Goal: Task Accomplishment & Management: Use online tool/utility

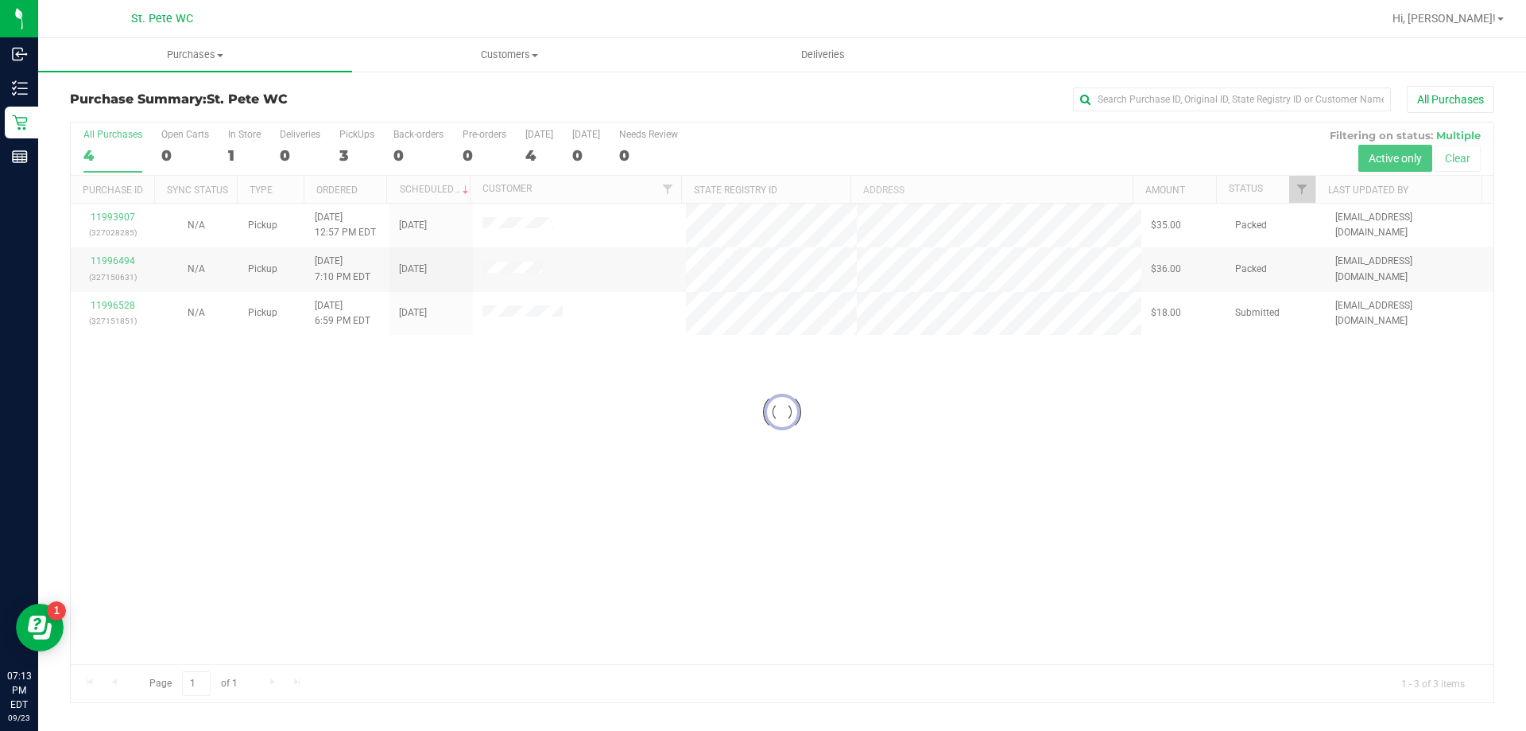
click at [126, 300] on div at bounding box center [782, 411] width 1423 height 579
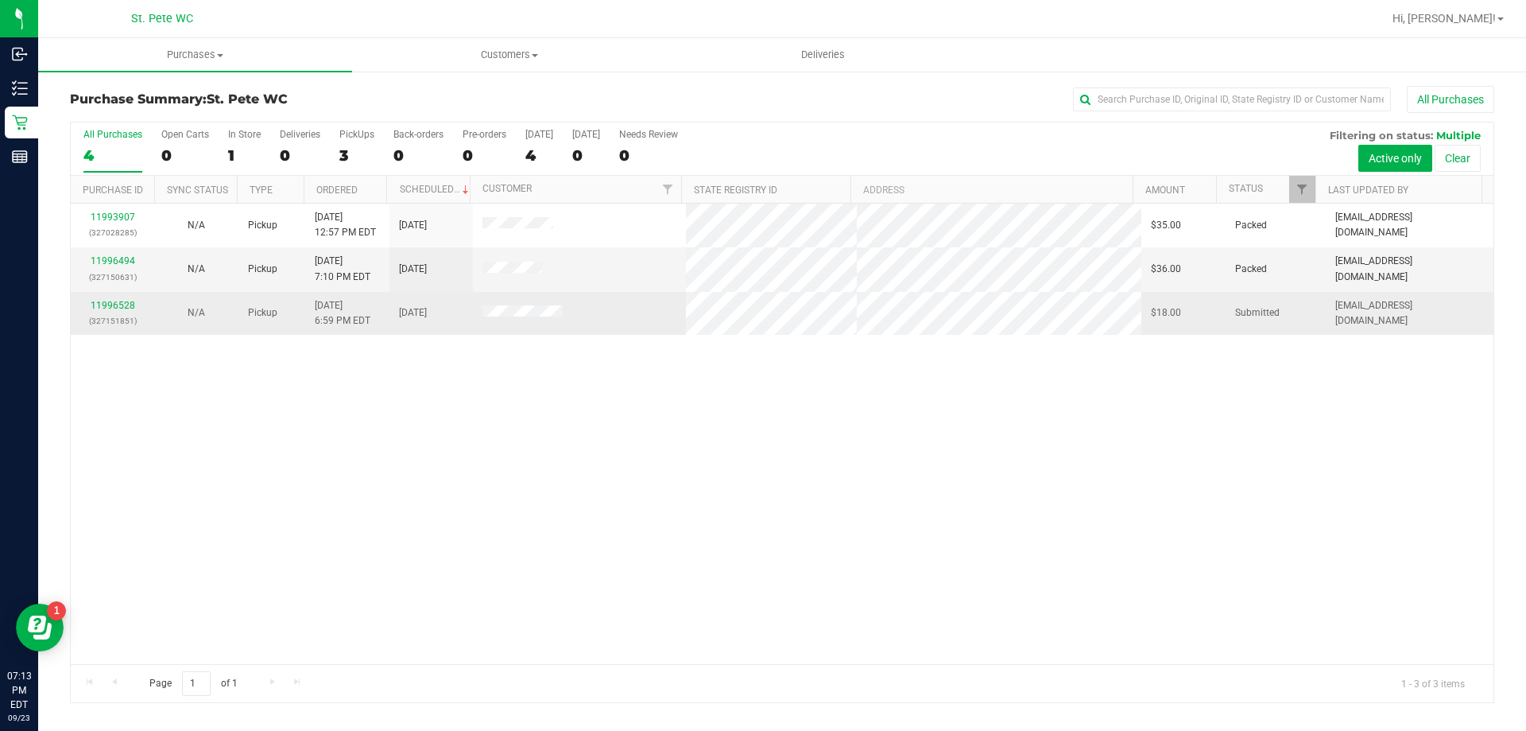
click at [125, 299] on div "11996528 (327151851)" at bounding box center [112, 313] width 64 height 30
click at [121, 303] on link "11996528" at bounding box center [113, 305] width 45 height 11
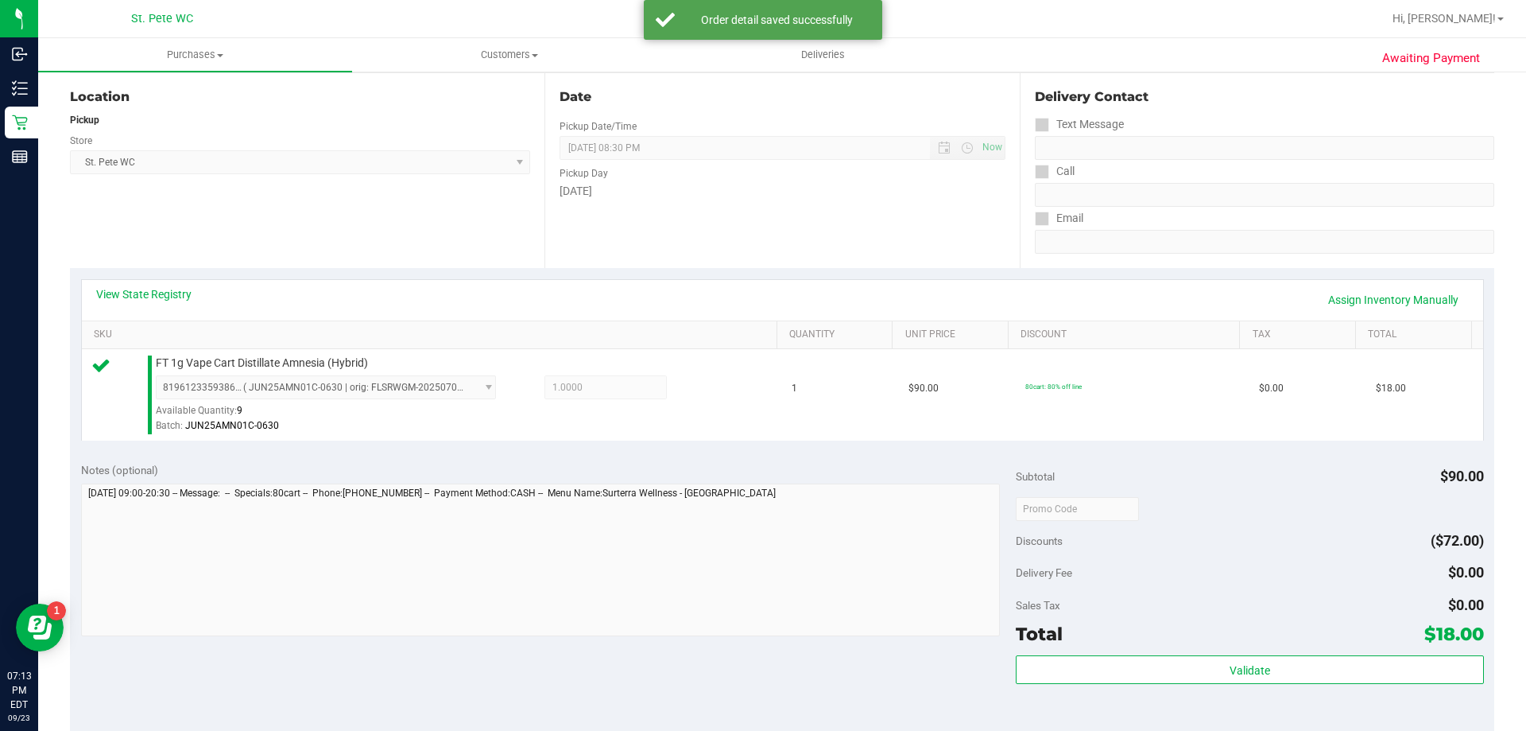
scroll to position [318, 0]
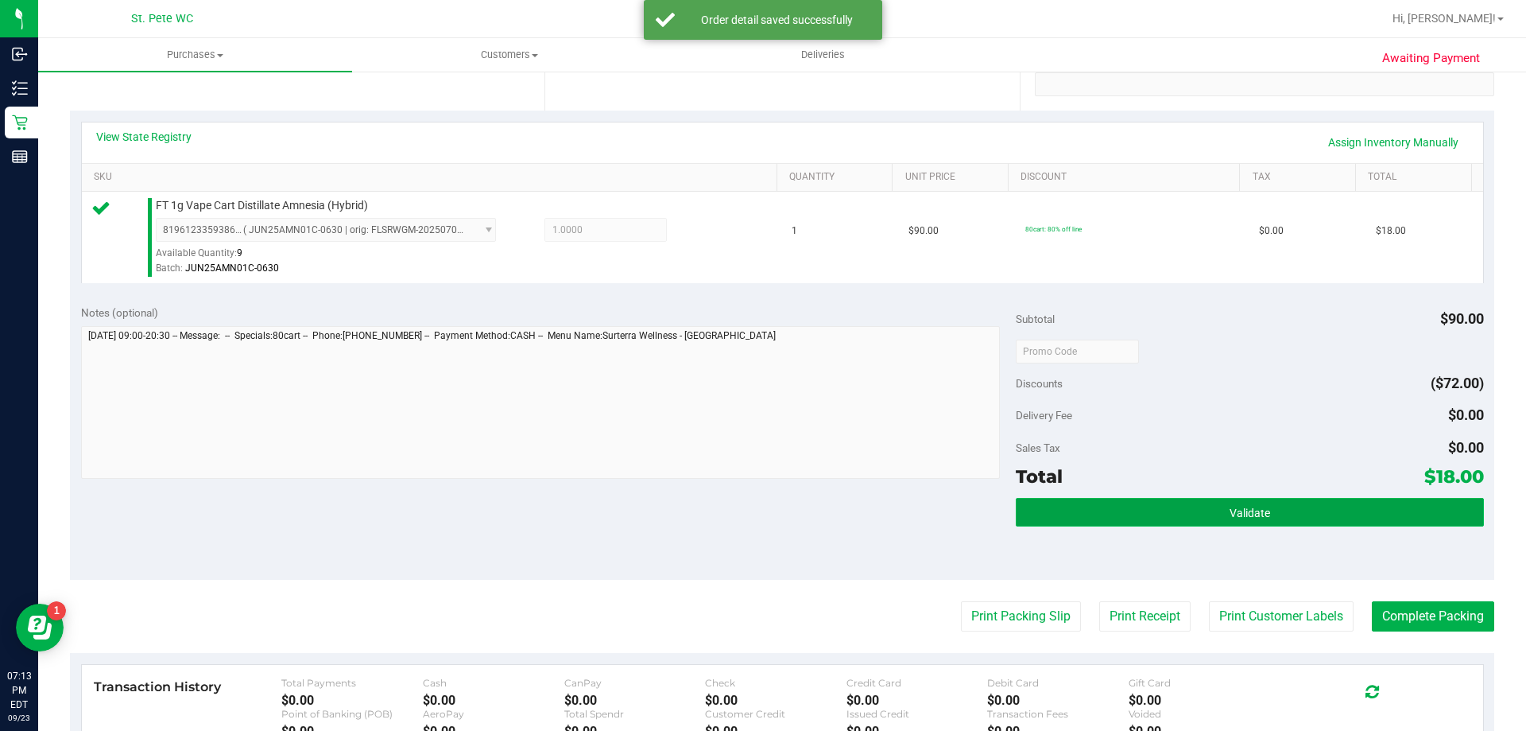
click at [1268, 514] on button "Validate" at bounding box center [1249, 512] width 467 height 29
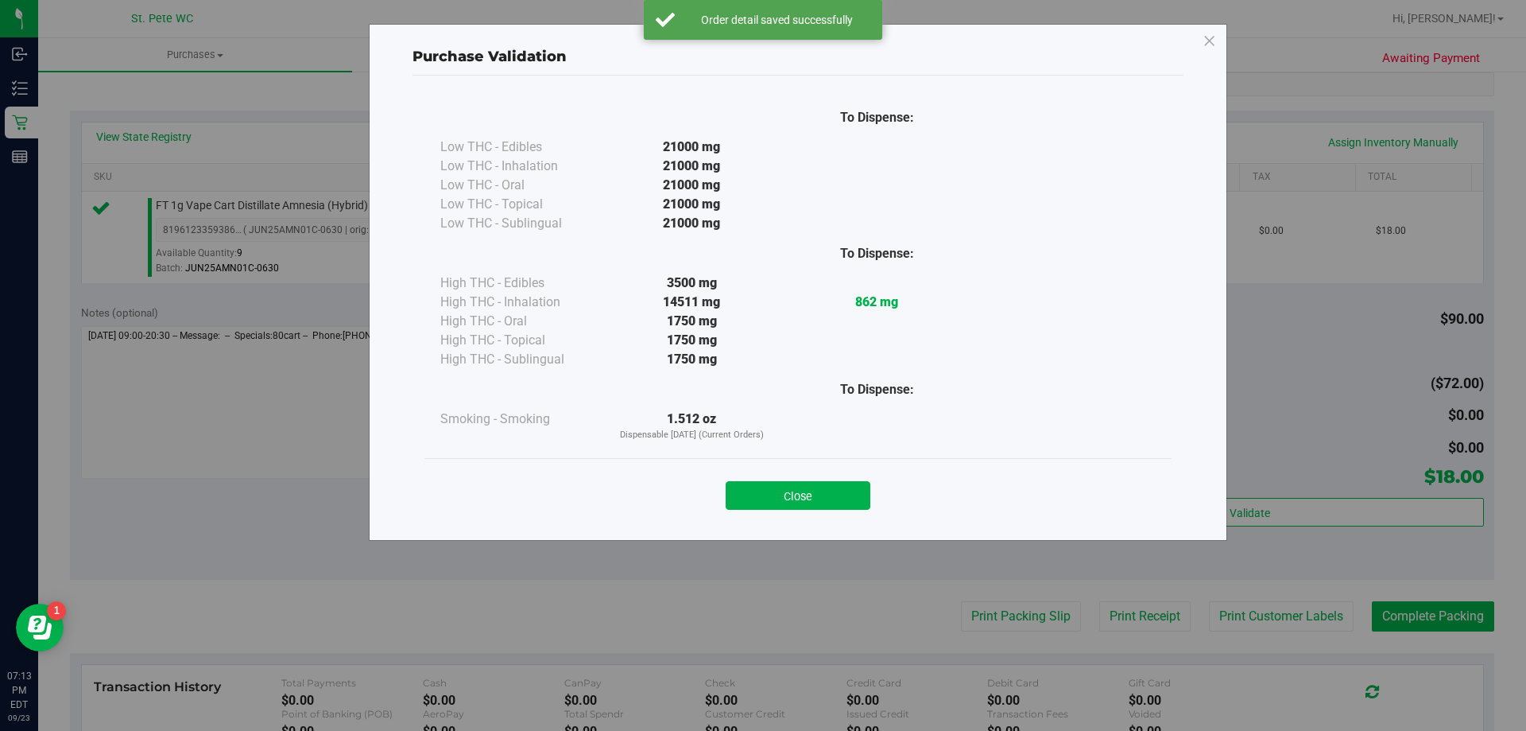
click at [834, 473] on div "Close" at bounding box center [797, 491] width 723 height 40
click at [839, 489] on button "Close" at bounding box center [798, 495] width 145 height 29
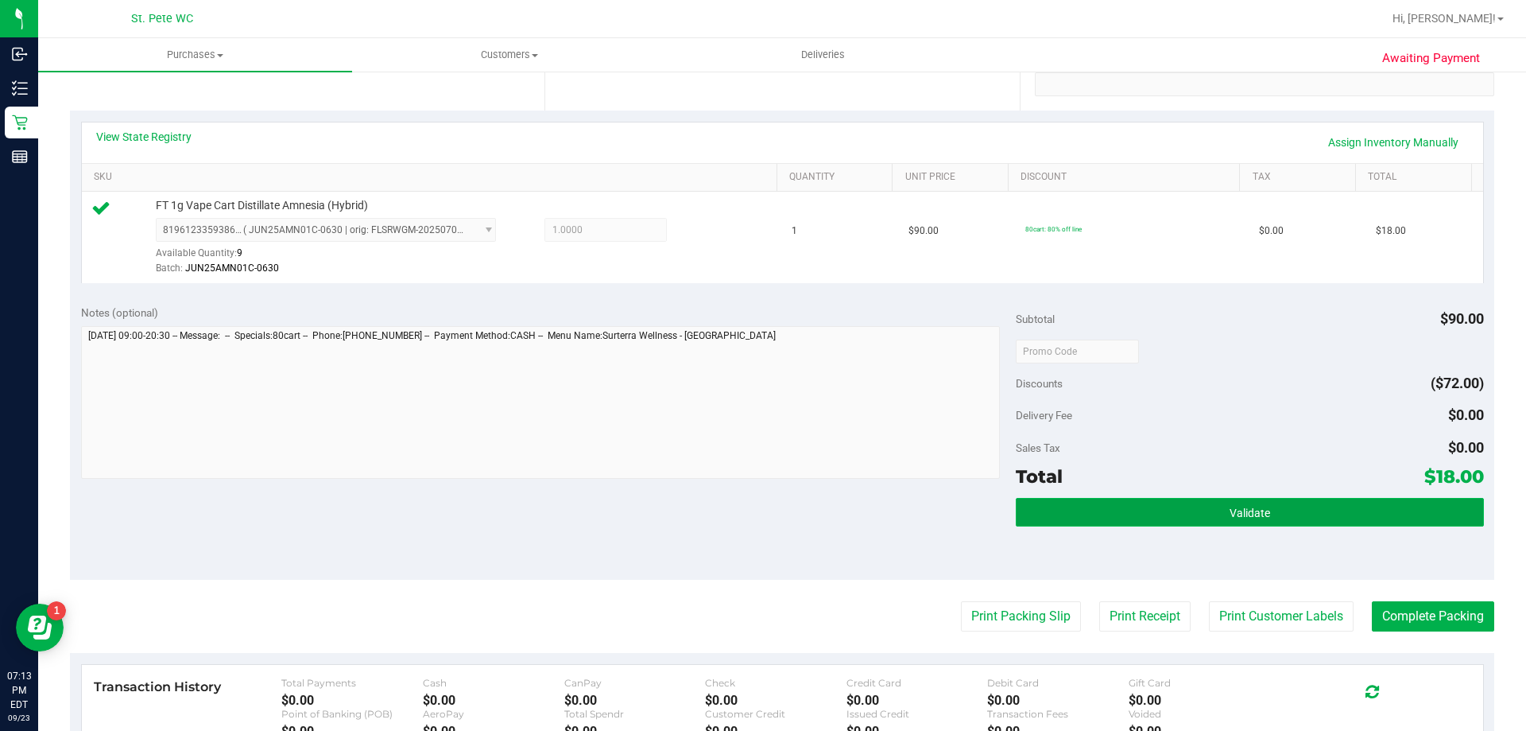
click at [1283, 523] on button "Validate" at bounding box center [1249, 512] width 467 height 29
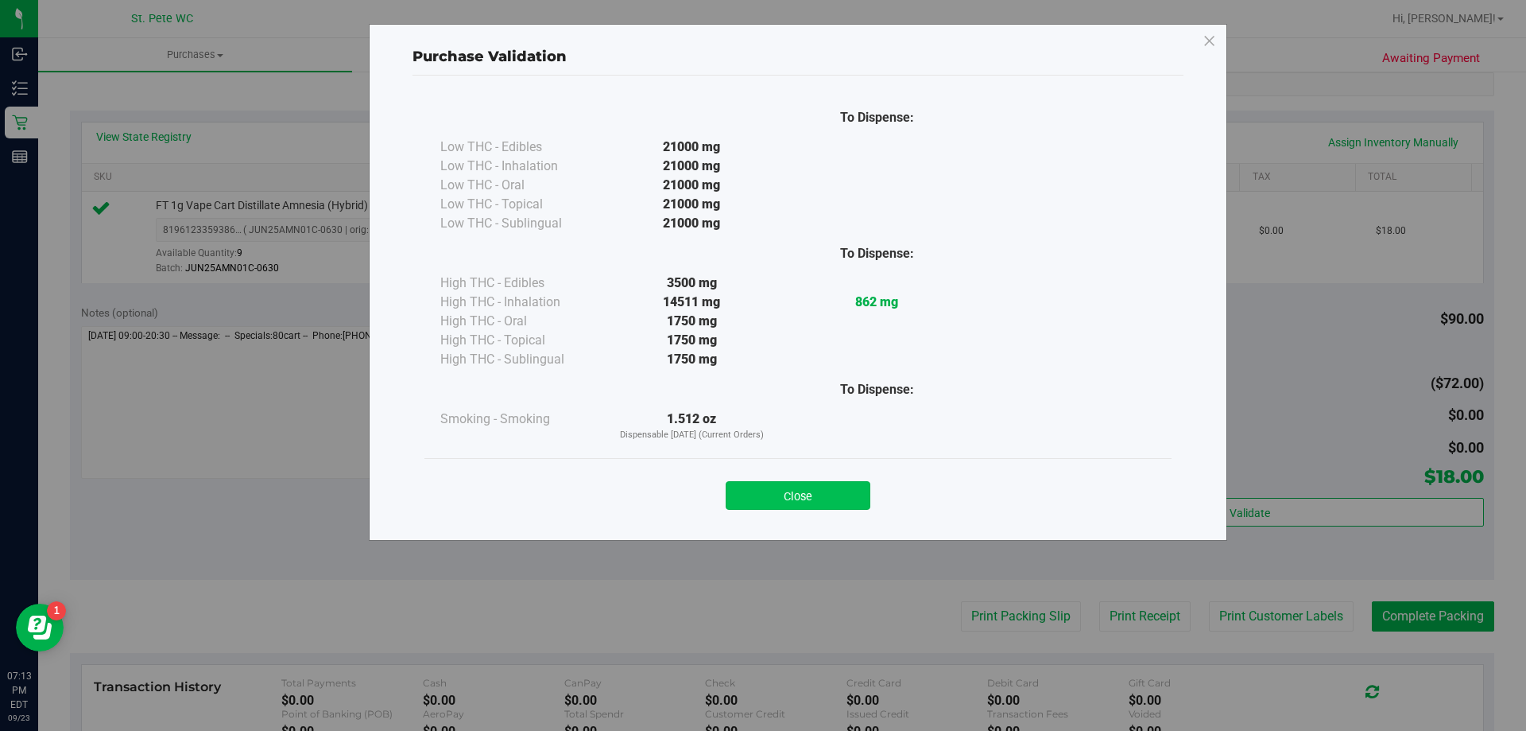
click at [834, 500] on button "Close" at bounding box center [798, 495] width 145 height 29
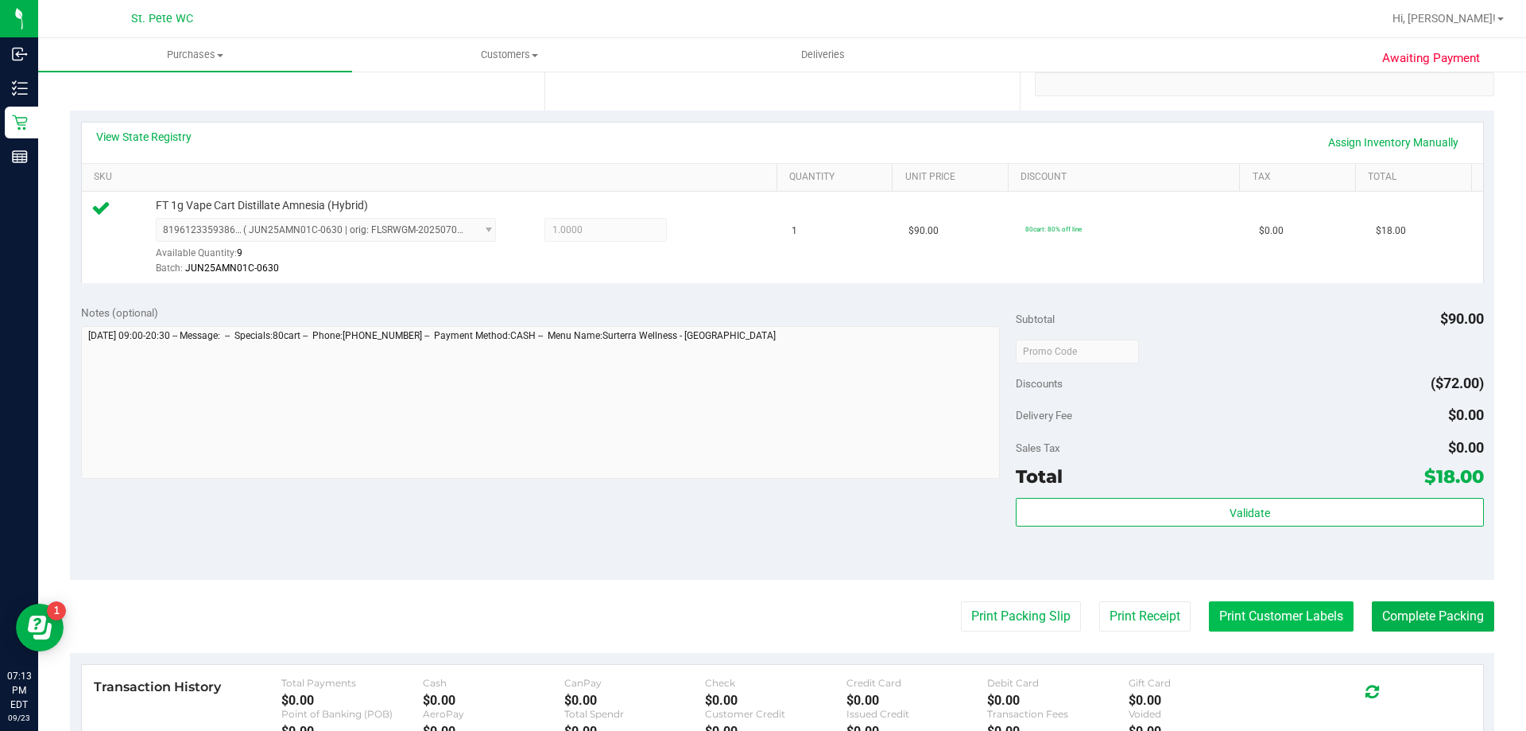
click at [1246, 605] on button "Print Customer Labels" at bounding box center [1281, 616] width 145 height 30
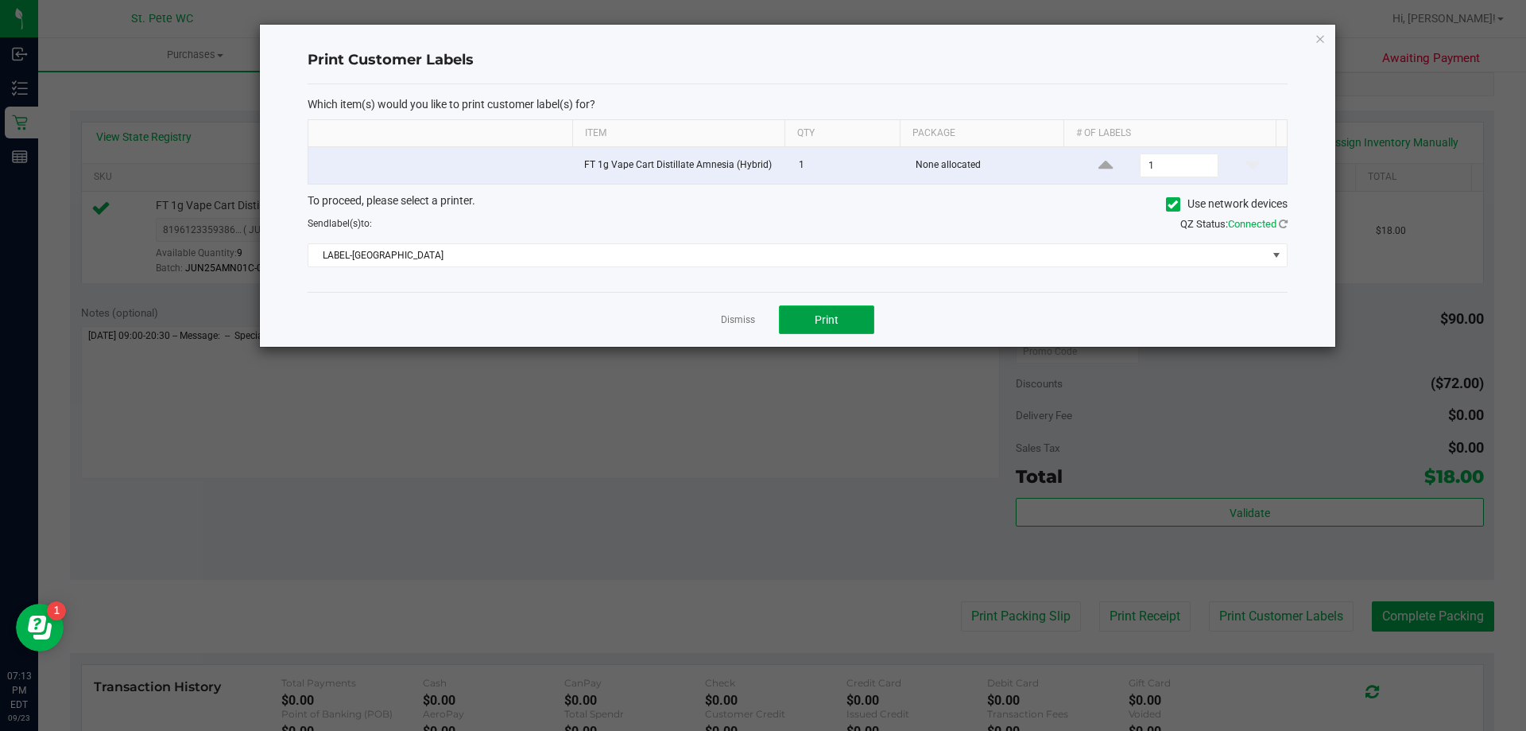
click at [859, 322] on button "Print" at bounding box center [826, 319] width 95 height 29
click at [734, 314] on link "Dismiss" at bounding box center [738, 320] width 34 height 14
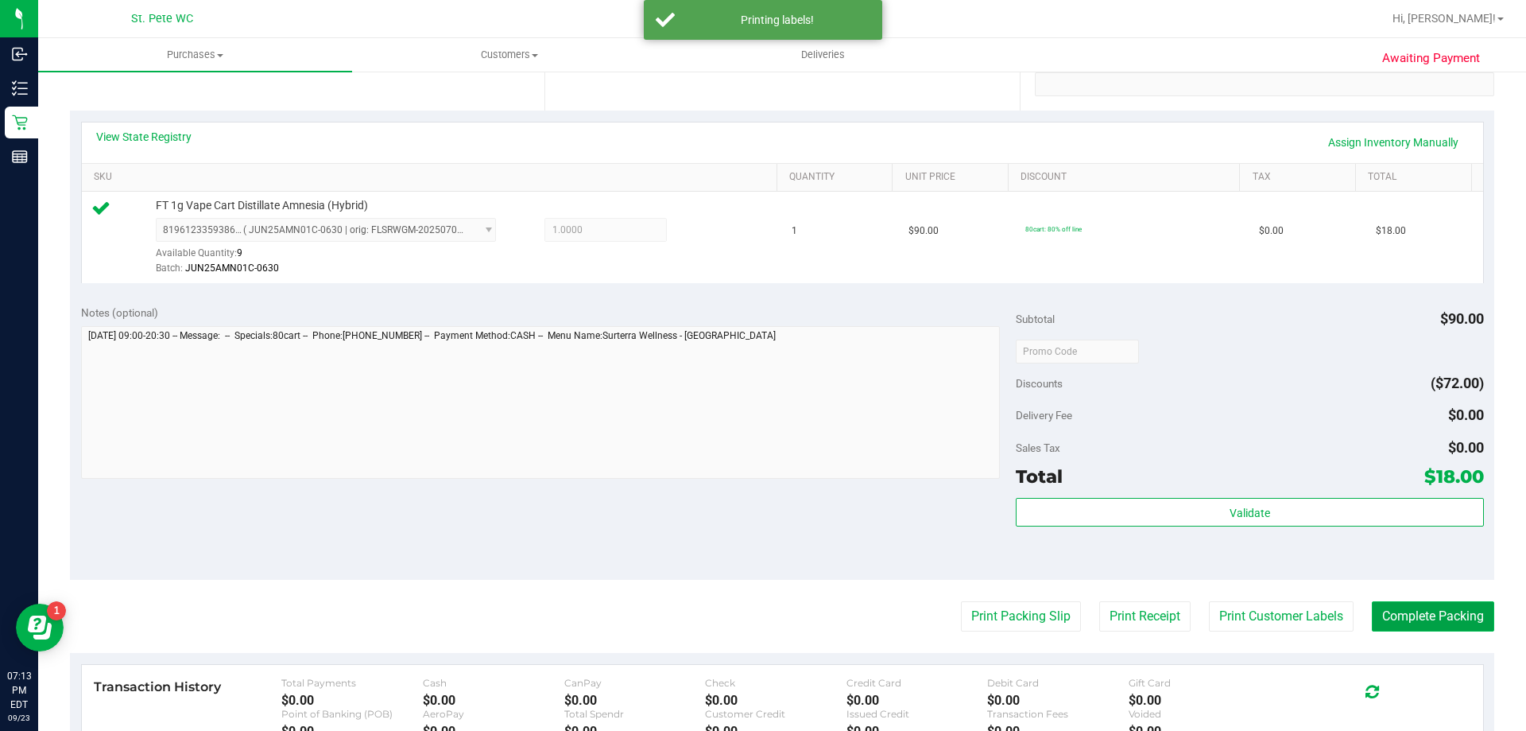
click at [1451, 615] on button "Complete Packing" at bounding box center [1433, 616] width 122 height 30
